Goal: Answer question/provide support

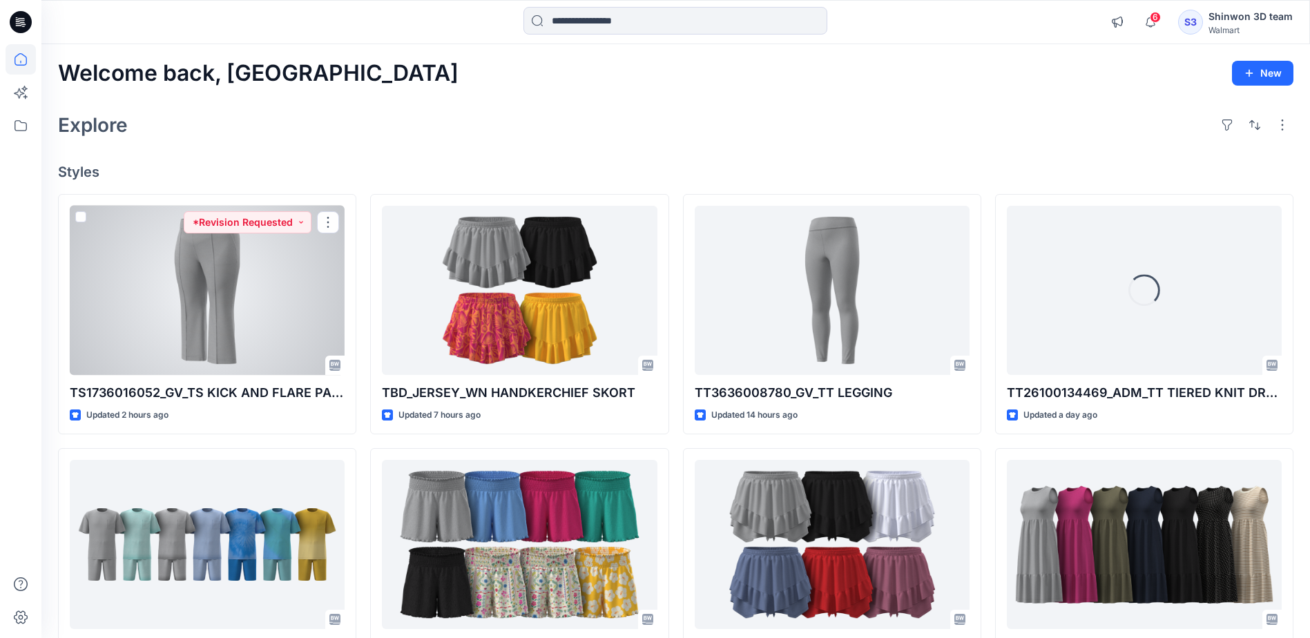
click at [152, 367] on div at bounding box center [207, 290] width 275 height 169
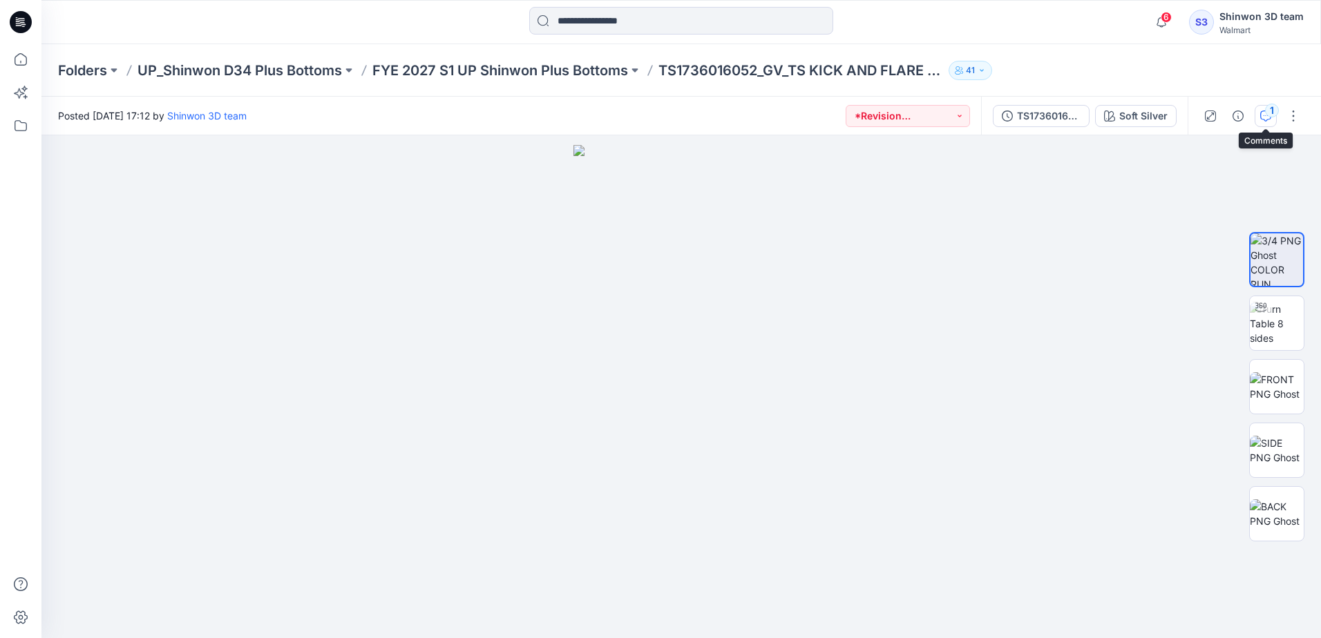
click at [1266, 113] on div "1" at bounding box center [1272, 111] width 14 height 14
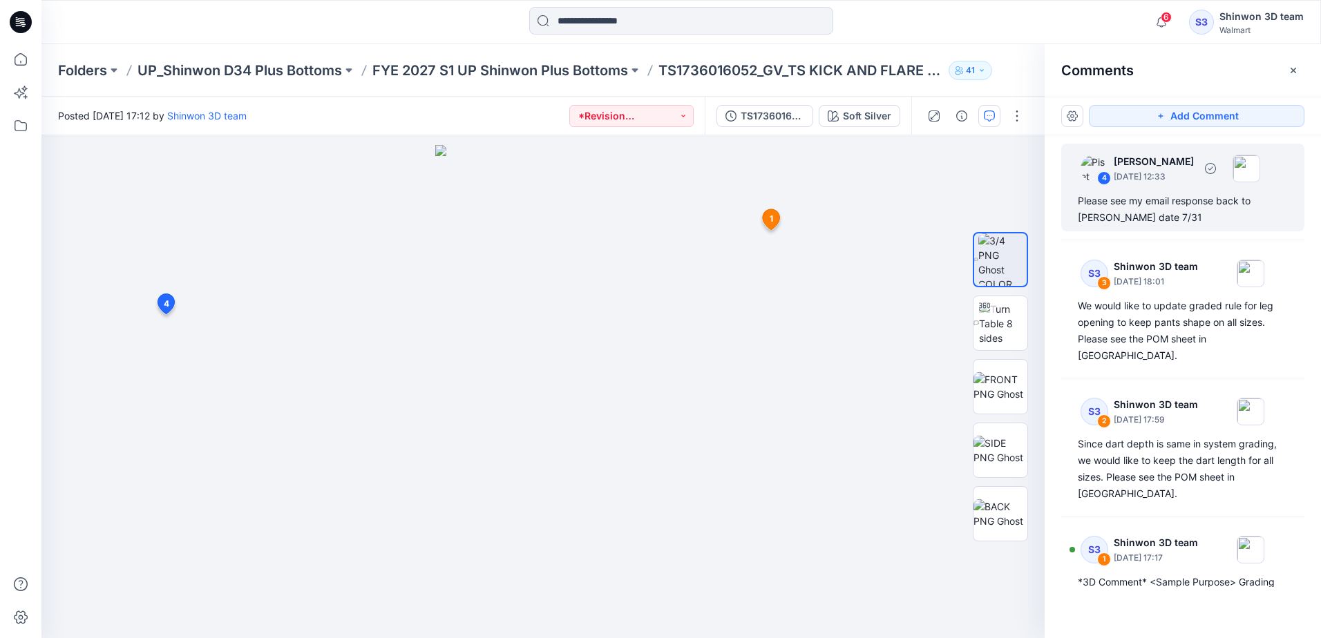
click at [1218, 225] on div "Please see my email response back to [PERSON_NAME] date 7/31" at bounding box center [1182, 209] width 210 height 33
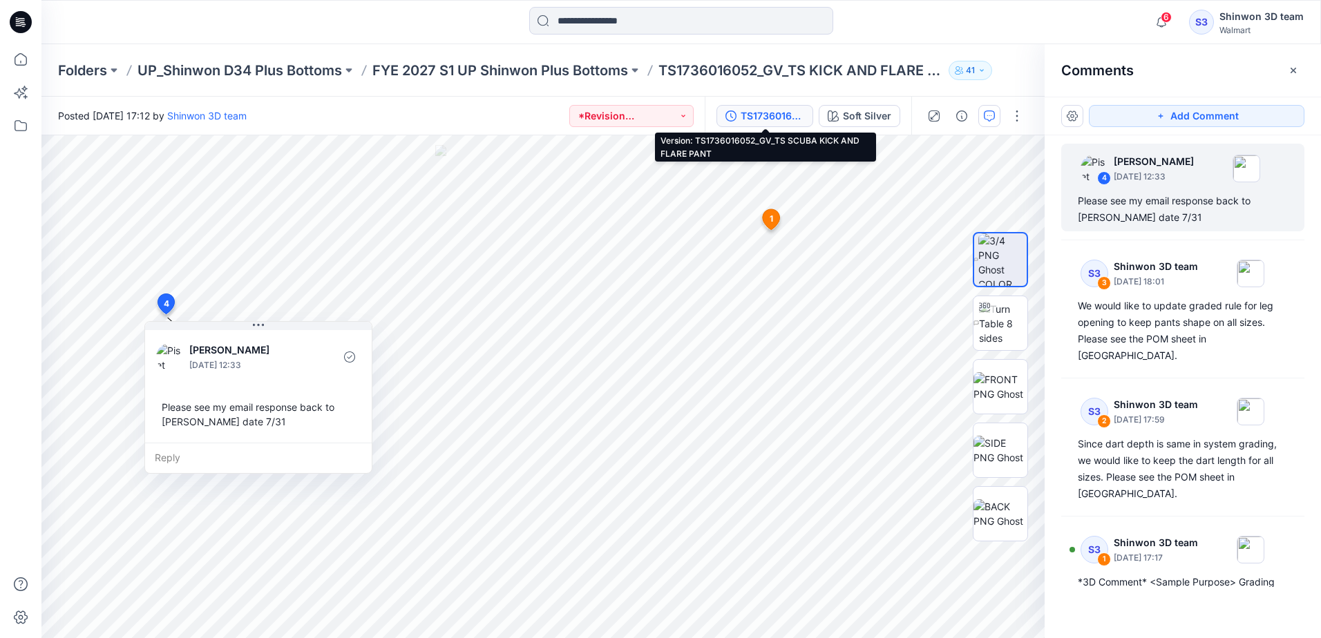
click at [788, 120] on div "TS1736016052_GV_TS SCUBA KICK AND FLARE PANT" at bounding box center [772, 115] width 64 height 15
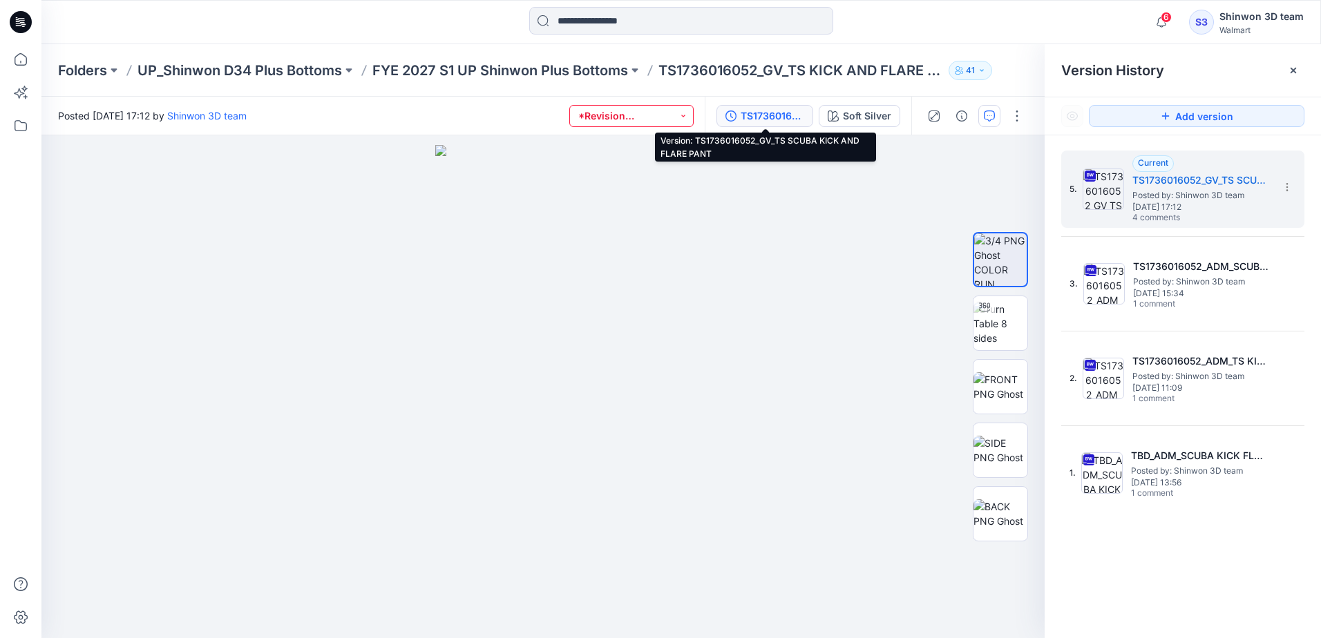
click at [611, 118] on button "*Revision Requested" at bounding box center [631, 116] width 124 height 22
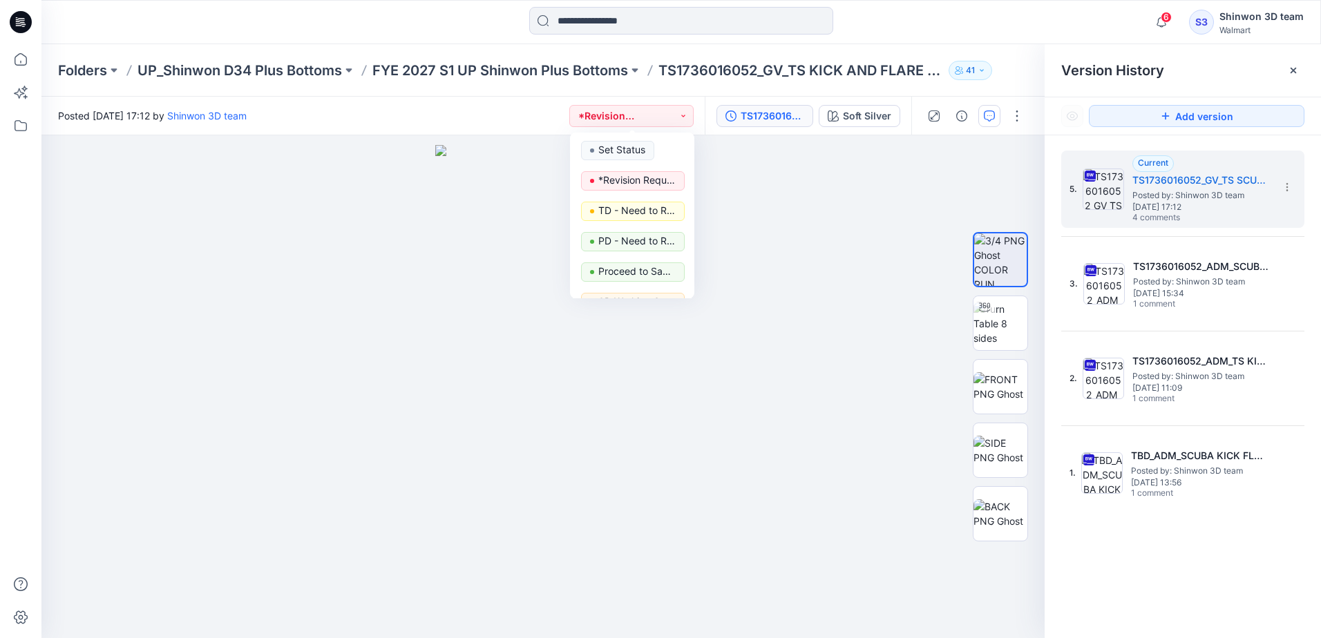
click at [1202, 327] on div "5. Current TS1736016052_GV_TS SCUBA KICK AND FLARE PANT Posted by: Shinwon 3D t…" at bounding box center [1182, 331] width 243 height 361
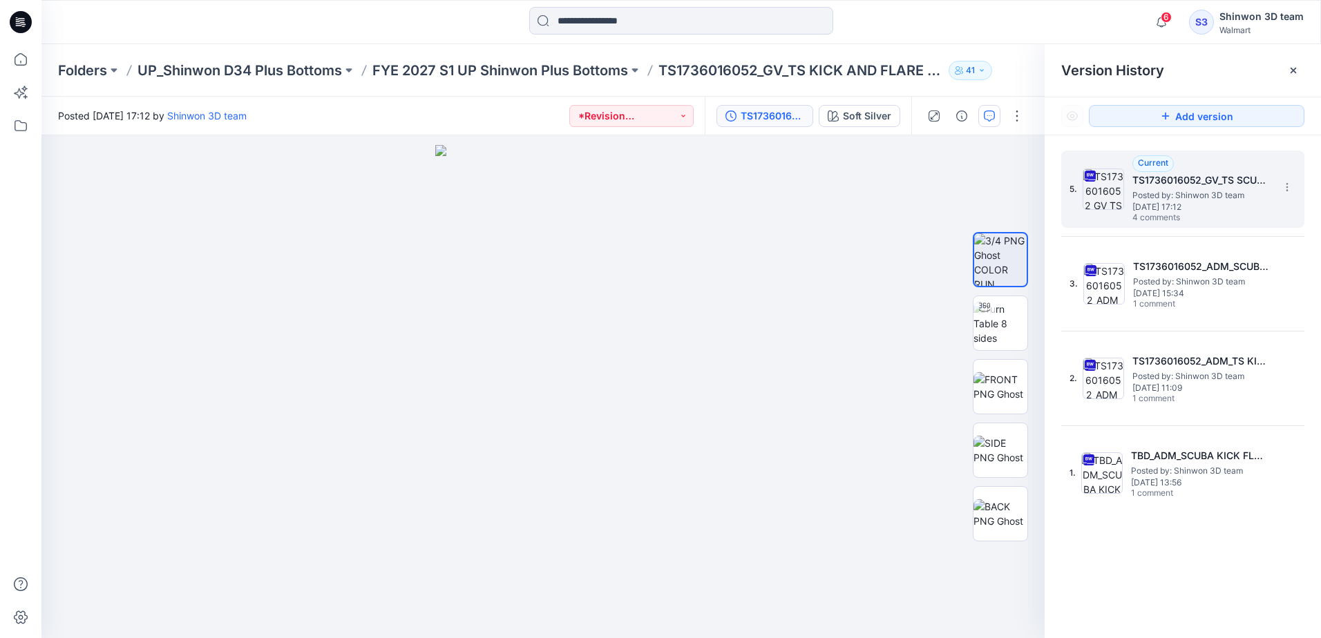
click at [1189, 187] on h5 "TS1736016052_GV_TS SCUBA KICK AND FLARE PANT" at bounding box center [1201, 180] width 138 height 17
click at [1206, 172] on h5 "TS1736016052_GV_TS SCUBA KICK AND FLARE PANT" at bounding box center [1201, 180] width 138 height 17
click at [1213, 194] on span "Posted by: Shinwon 3D team" at bounding box center [1201, 196] width 138 height 14
click at [990, 112] on icon "button" at bounding box center [989, 116] width 11 height 11
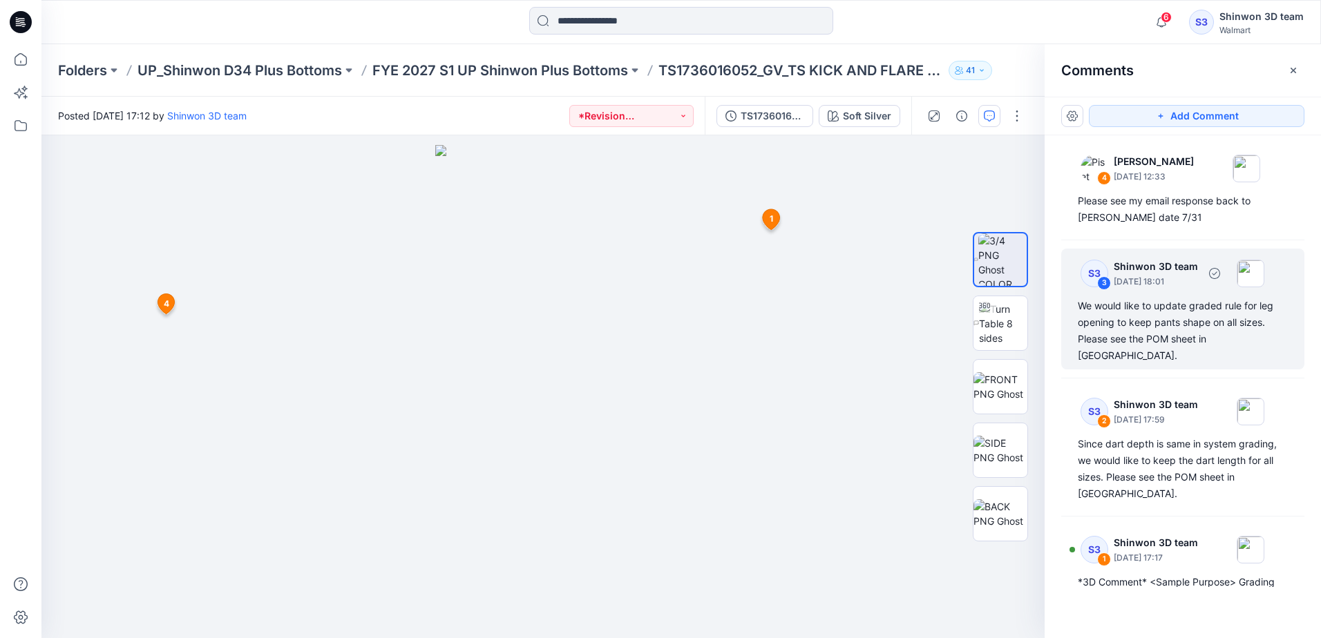
click at [1099, 327] on div "We would like to update graded rule for leg opening to keep pants shape on all …" at bounding box center [1182, 331] width 210 height 66
